Goal: Navigation & Orientation: Find specific page/section

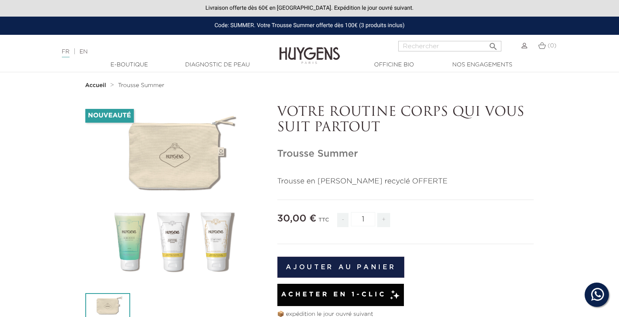
click at [283, 50] on img at bounding box center [309, 49] width 61 height 31
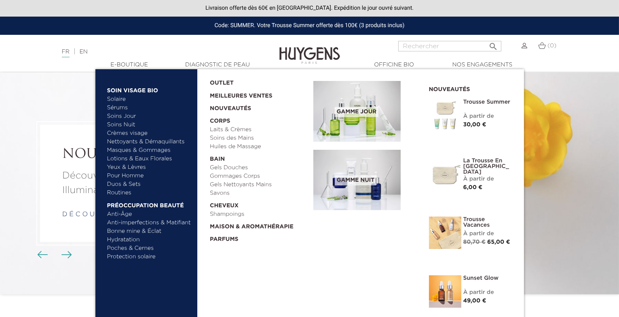
click at [122, 192] on link "Routines" at bounding box center [149, 192] width 85 height 8
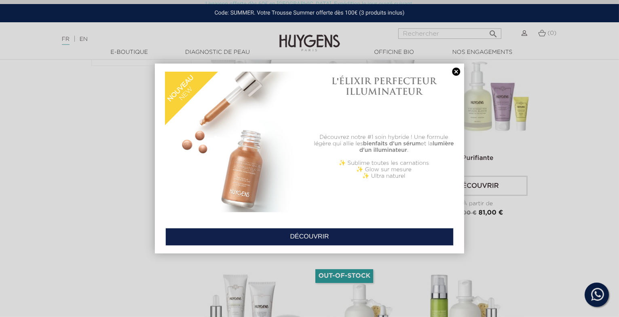
scroll to position [269, 0]
click at [458, 71] on link at bounding box center [456, 72] width 11 height 8
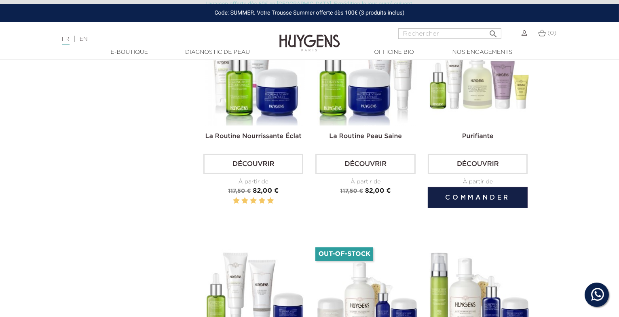
scroll to position [270, 0]
